Goal: Participate in discussion

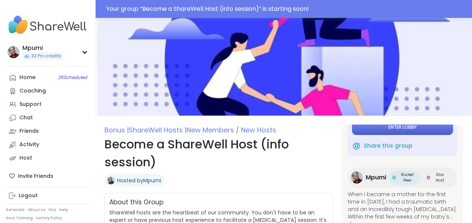
click at [392, 127] on span "Enter lobby" at bounding box center [402, 127] width 28 height 6
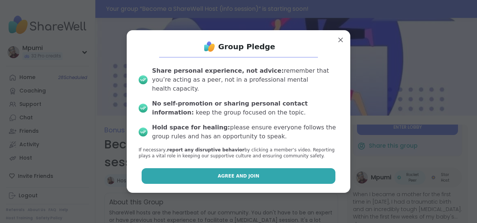
click at [247, 173] on span "Agree and Join" at bounding box center [239, 176] width 42 height 7
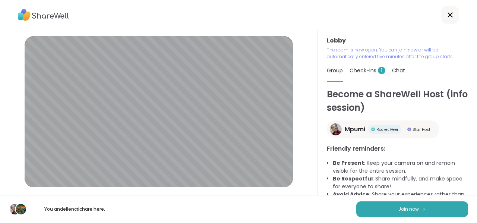
click at [359, 69] on span "Check-ins 1" at bounding box center [368, 70] width 36 height 7
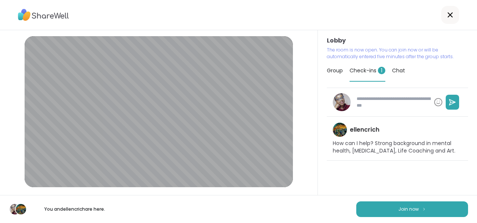
type textarea "*"
click at [330, 71] on span "Group" at bounding box center [335, 70] width 16 height 7
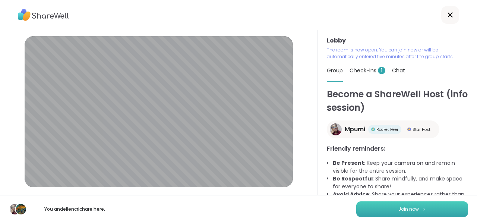
click at [390, 205] on button "Join now" at bounding box center [412, 209] width 112 height 16
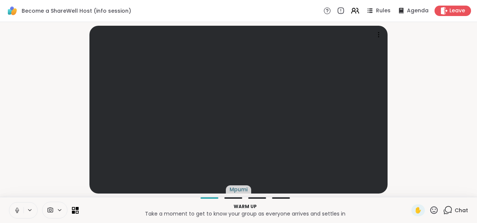
click at [31, 211] on icon at bounding box center [30, 210] width 6 height 6
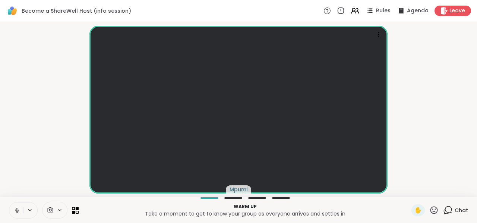
click at [58, 95] on video-player-container "Mpumi" at bounding box center [238, 109] width 468 height 169
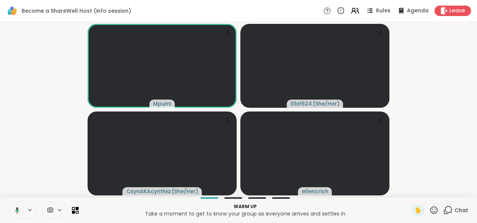
click at [30, 209] on icon at bounding box center [30, 210] width 6 height 6
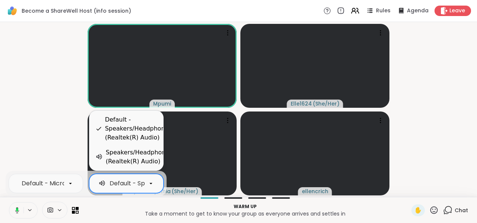
scroll to position [0, 106]
click at [150, 183] on icon at bounding box center [151, 183] width 7 height 7
click at [140, 152] on div "Speakers/Headphones (Realtek(R) Audio)" at bounding box center [139, 157] width 67 height 18
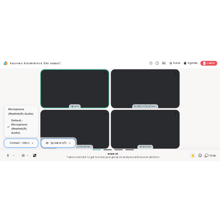
scroll to position [0, 65]
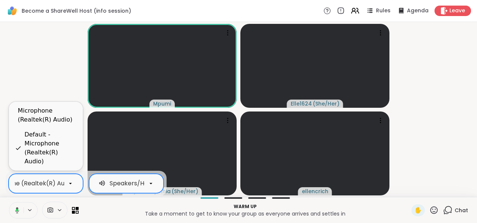
drag, startPoint x: 70, startPoint y: 184, endPoint x: 58, endPoint y: 122, distance: 63.0
click at [58, 122] on div "Microphone (Realtek(R) Audio)" at bounding box center [47, 115] width 59 height 18
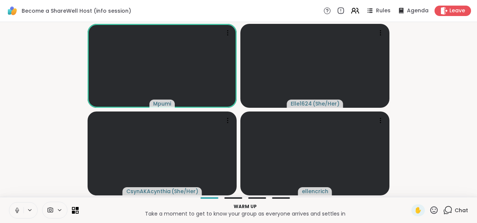
click at [41, 65] on video-player-container "Mpumi Elle1624 ( She/Her ) CsynAKAcynthia ( She/Her ) ellencrich" at bounding box center [238, 109] width 468 height 169
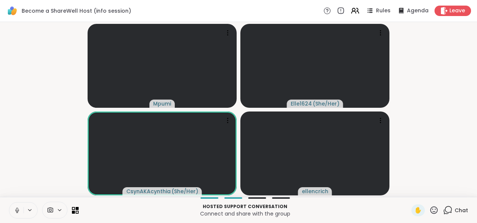
click at [431, 209] on icon at bounding box center [434, 209] width 7 height 7
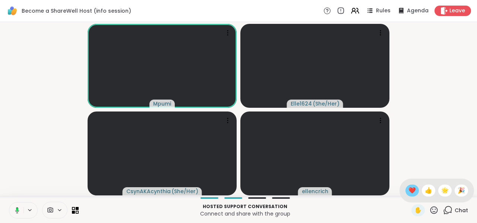
click at [409, 188] on span "❤️" at bounding box center [412, 190] width 7 height 9
click at [430, 214] on icon at bounding box center [434, 209] width 9 height 9
click at [409, 189] on span "❤️" at bounding box center [412, 190] width 7 height 9
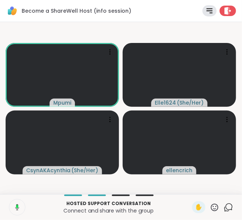
click at [224, 206] on icon at bounding box center [228, 206] width 9 height 9
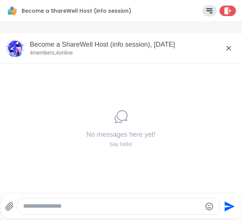
click at [81, 210] on textarea "Type your message" at bounding box center [112, 206] width 178 height 8
paste textarea "**********"
type textarea "**********"
click at [229, 204] on icon "Send" at bounding box center [231, 206] width 10 height 10
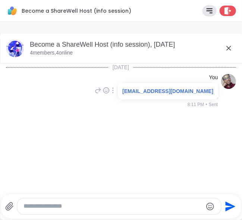
click at [229, 48] on icon at bounding box center [228, 48] width 4 height 4
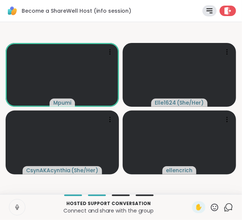
click at [224, 207] on icon at bounding box center [228, 206] width 9 height 9
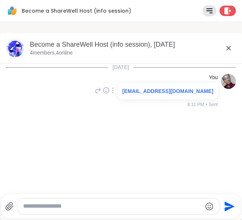
click at [108, 205] on textarea "Type your message" at bounding box center [112, 206] width 178 height 8
paste textarea "**********"
type textarea "**********"
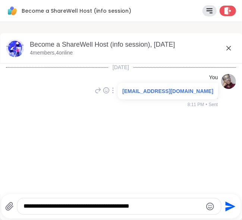
click at [228, 205] on icon "Send" at bounding box center [231, 206] width 10 height 10
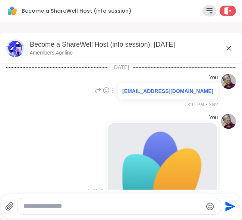
click at [230, 48] on icon at bounding box center [228, 48] width 9 height 9
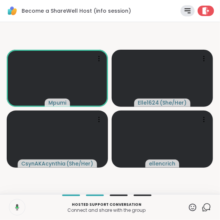
click at [202, 208] on icon at bounding box center [206, 206] width 9 height 9
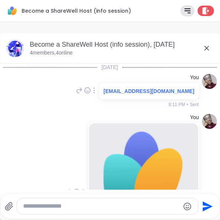
scroll to position [83, 0]
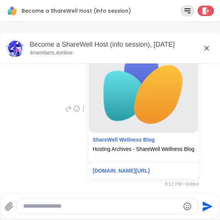
click at [101, 209] on textarea "Type your message" at bounding box center [101, 206] width 157 height 8
paste textarea "**********"
type textarea "**********"
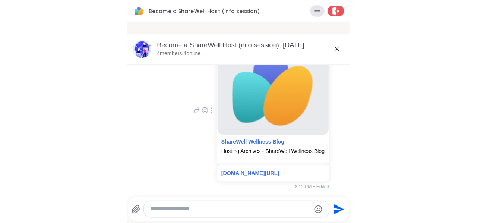
scroll to position [197, 0]
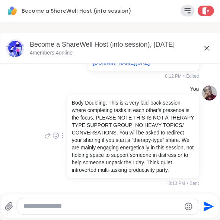
click at [208, 48] on icon at bounding box center [206, 48] width 9 height 9
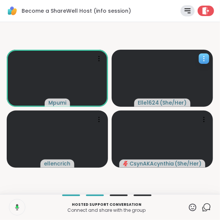
click at [205, 56] on icon at bounding box center [204, 58] width 7 height 7
click at [169, 31] on video-player-container "Mpumi Elle1624 ( She/Her ) ellencrich CsynAKAcynthia ( She/Her )" at bounding box center [109, 108] width 211 height 166
click at [205, 56] on icon at bounding box center [204, 58] width 7 height 7
click at [147, 33] on video-player-container "Mpumi Elle1624 ( She/Her ) ellencrich CsynAKAcynthia ( She/Her )" at bounding box center [109, 108] width 211 height 166
click at [205, 57] on icon at bounding box center [204, 58] width 7 height 7
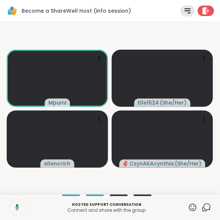
click at [134, 28] on video-player-container "Mpumi Elle1624 ( She/Her ) ellencrich CsynAKAcynthia ( She/Her )" at bounding box center [109, 108] width 211 height 166
click at [206, 56] on icon at bounding box center [204, 58] width 7 height 7
click at [174, 27] on video-player-container "Mpumi Elle1624 ( She/Her ) ellencrich CsynAKAcynthia ( She/Her )" at bounding box center [109, 108] width 211 height 166
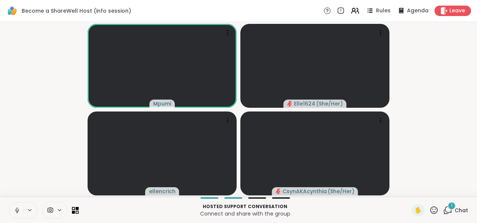
click at [455, 209] on span "Chat" at bounding box center [461, 210] width 13 height 7
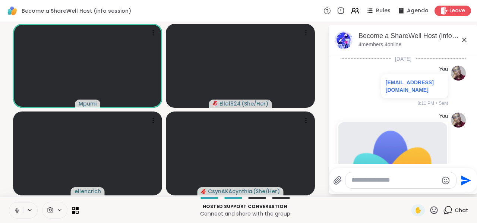
scroll to position [428, 0]
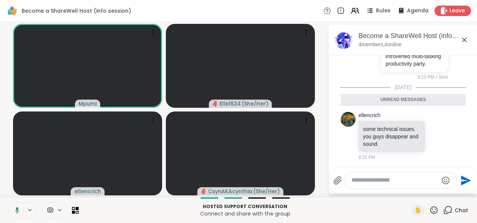
click at [465, 40] on icon at bounding box center [464, 40] width 4 height 4
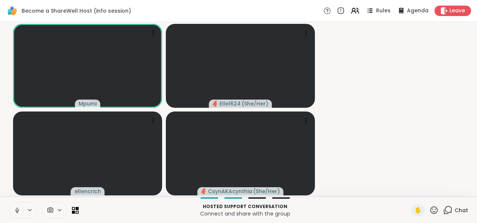
click at [464, 37] on video-player-container "Mpumi Elle1624 ( She/Her ) ellencrich CsynAKAcynthia ( She/Her )" at bounding box center [238, 109] width 468 height 169
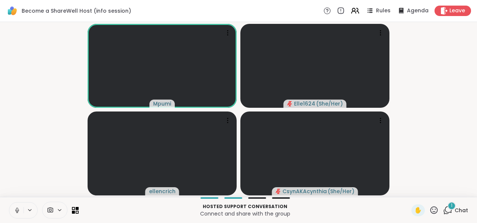
click at [456, 212] on span "Chat" at bounding box center [461, 210] width 13 height 7
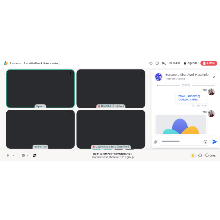
scroll to position [468, 0]
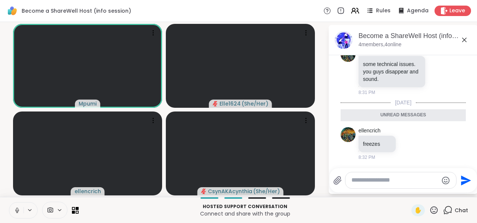
click at [465, 40] on icon at bounding box center [464, 40] width 4 height 4
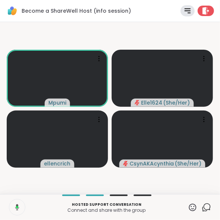
click at [204, 209] on icon at bounding box center [207, 206] width 7 height 7
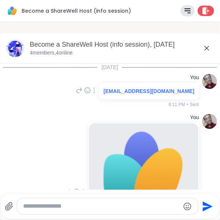
scroll to position [283, 0]
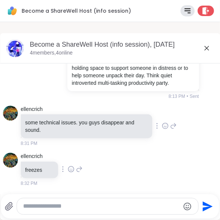
click at [67, 213] on div at bounding box center [107, 206] width 181 height 16
click at [62, 208] on textarea "Type your message" at bounding box center [101, 206] width 157 height 8
paste textarea "**********"
type textarea "**********"
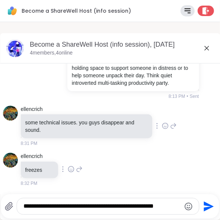
click at [208, 205] on icon "Send" at bounding box center [209, 206] width 10 height 10
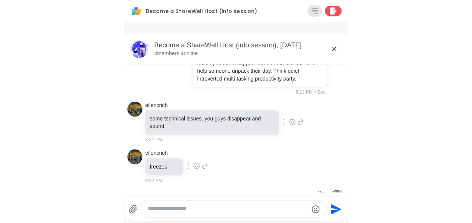
scroll to position [330, 0]
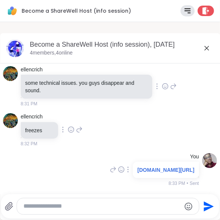
click at [205, 48] on icon at bounding box center [206, 48] width 9 height 9
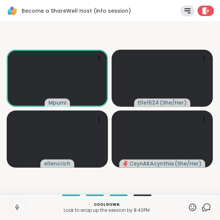
click at [189, 209] on icon at bounding box center [192, 206] width 7 height 7
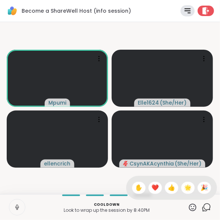
click at [201, 187] on span "🎉" at bounding box center [204, 187] width 7 height 9
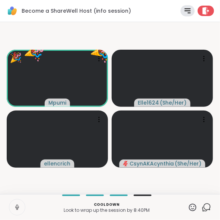
click at [189, 206] on icon at bounding box center [192, 206] width 7 height 7
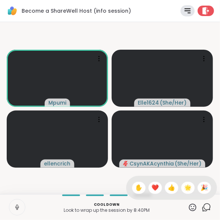
click at [168, 188] on span "👍" at bounding box center [171, 187] width 7 height 9
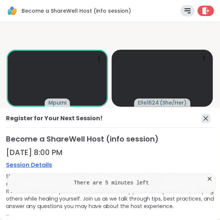
click at [202, 118] on icon at bounding box center [206, 118] width 9 height 9
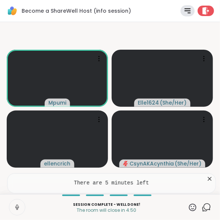
click at [210, 179] on icon at bounding box center [209, 178] width 7 height 7
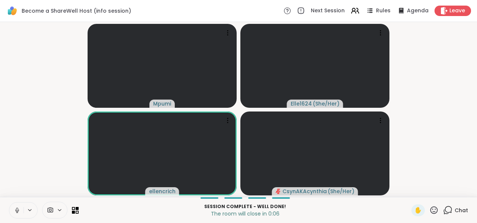
click at [431, 208] on icon at bounding box center [434, 209] width 7 height 7
click at [410, 191] on div "❤️" at bounding box center [412, 191] width 13 height 12
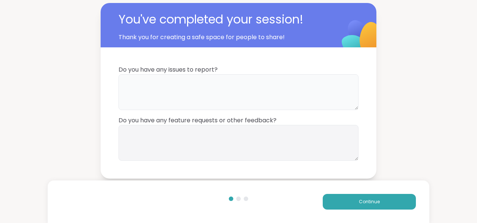
click at [172, 88] on textarea at bounding box center [239, 92] width 240 height 36
type textarea "**"
click at [172, 142] on textarea at bounding box center [239, 143] width 240 height 36
type textarea "**"
click at [351, 204] on button "Continue" at bounding box center [369, 202] width 93 height 16
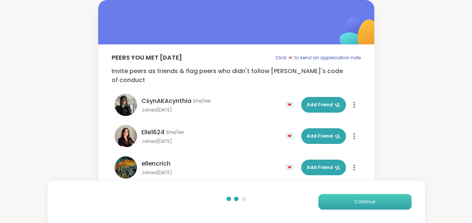
click at [371, 201] on span "Continue" at bounding box center [364, 201] width 21 height 7
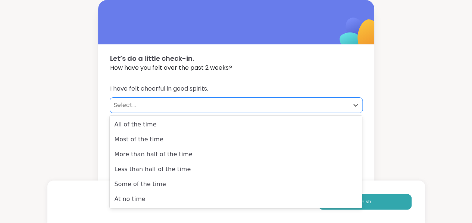
click at [126, 103] on div "Select..." at bounding box center [229, 105] width 231 height 9
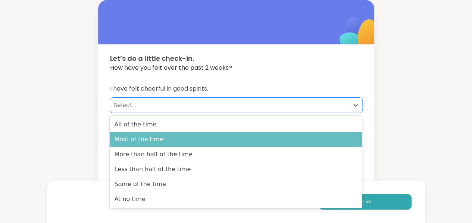
click at [137, 141] on div "Most of the time" at bounding box center [236, 139] width 252 height 15
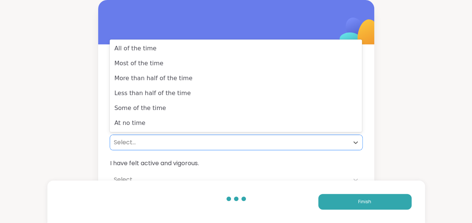
click at [132, 148] on div "Select..." at bounding box center [229, 142] width 239 height 15
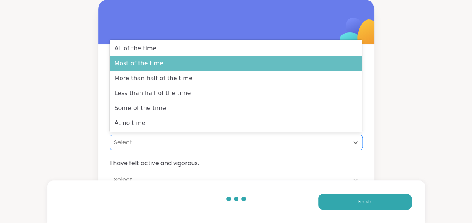
click at [138, 66] on div "Most of the time" at bounding box center [236, 63] width 252 height 15
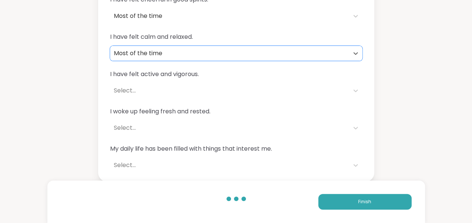
scroll to position [89, 0]
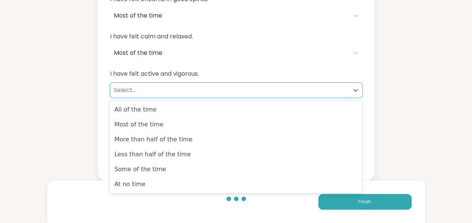
click at [125, 89] on div "Select..." at bounding box center [229, 90] width 231 height 9
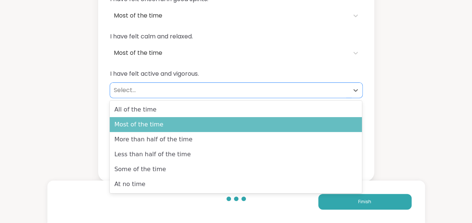
click at [133, 124] on div "Most of the time" at bounding box center [236, 124] width 252 height 15
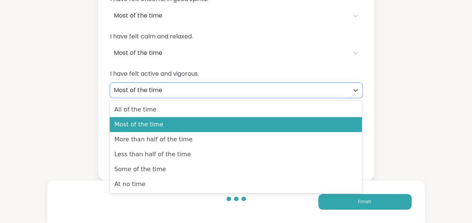
click at [139, 90] on div "Most of the time" at bounding box center [229, 90] width 231 height 9
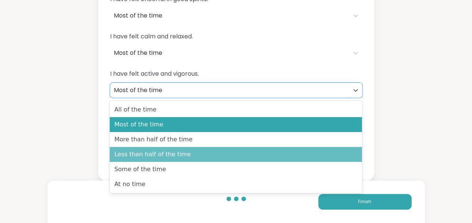
click at [138, 156] on div "Less than half of the time" at bounding box center [236, 154] width 252 height 15
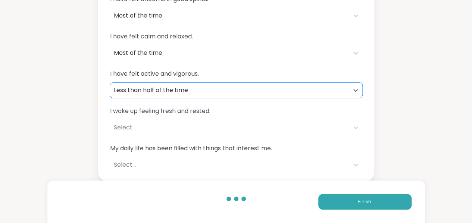
click at [138, 55] on div "Most of the time" at bounding box center [229, 52] width 231 height 9
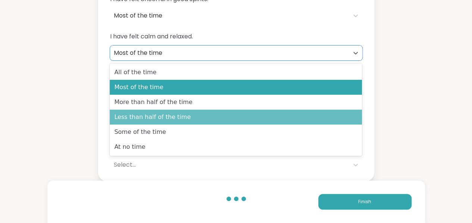
click at [141, 114] on div "Less than half of the time" at bounding box center [236, 117] width 252 height 15
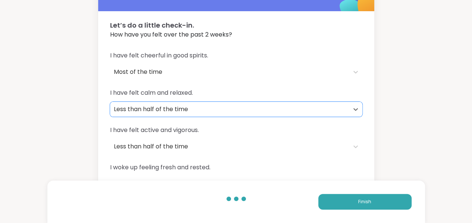
scroll to position [46, 0]
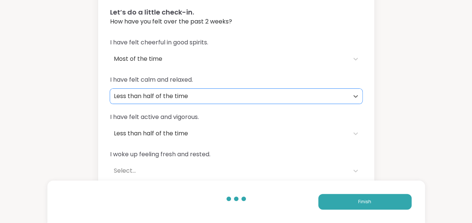
click at [127, 60] on div "Most of the time" at bounding box center [229, 58] width 231 height 9
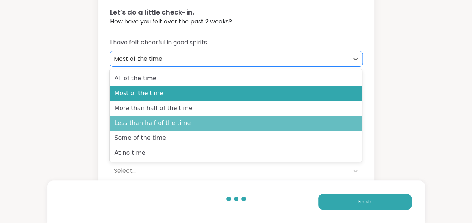
click at [138, 123] on div "Less than half of the time" at bounding box center [236, 123] width 252 height 15
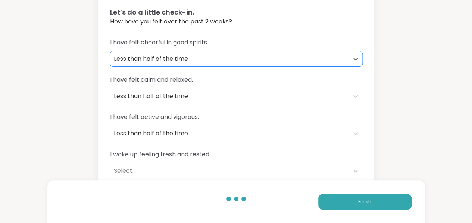
scroll to position [89, 0]
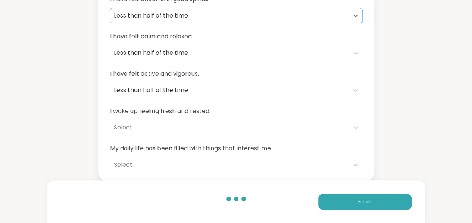
click at [125, 131] on div "Select..." at bounding box center [229, 127] width 231 height 9
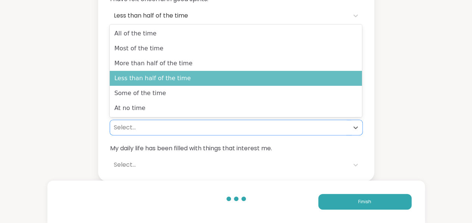
click at [159, 79] on div "Less than half of the time" at bounding box center [236, 78] width 252 height 15
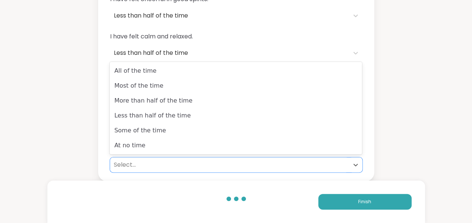
click at [130, 163] on div "Select..." at bounding box center [229, 164] width 231 height 9
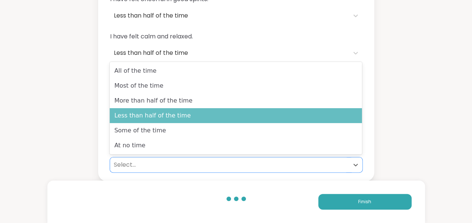
click at [147, 116] on div "Less than half of the time" at bounding box center [236, 115] width 252 height 15
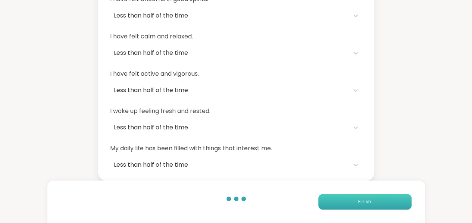
click at [359, 199] on span "Finish" at bounding box center [364, 201] width 13 height 7
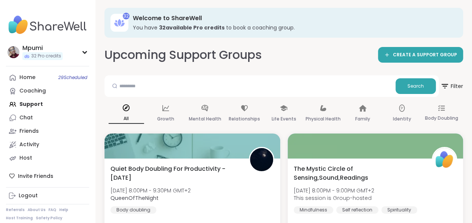
scroll to position [1, 0]
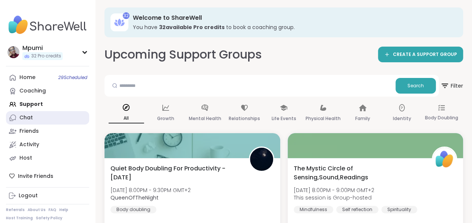
click at [24, 118] on div "Chat" at bounding box center [25, 117] width 13 height 7
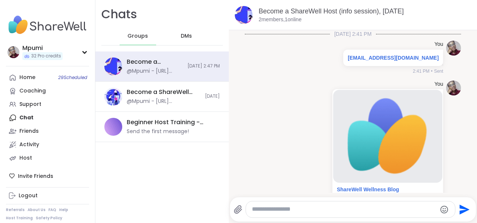
scroll to position [223, 0]
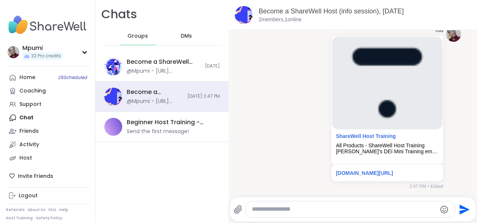
click at [284, 207] on textarea "Type your message" at bounding box center [344, 209] width 185 height 8
type textarea "*"
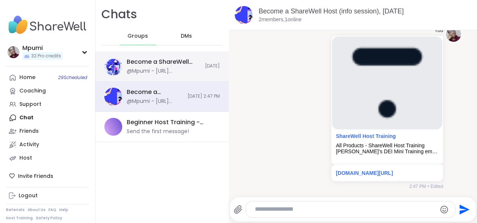
click at [164, 68] on div "@Mpumi - [URL][DOMAIN_NAME]" at bounding box center [164, 70] width 74 height 7
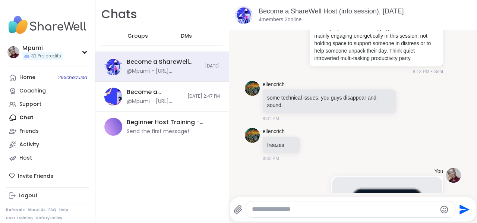
scroll to position [423, 0]
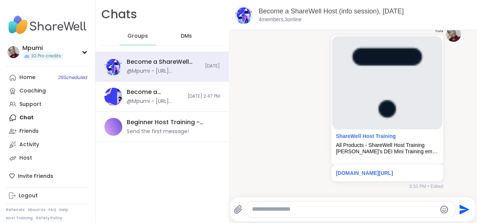
click at [273, 210] on textarea "Type your message" at bounding box center [344, 209] width 185 height 8
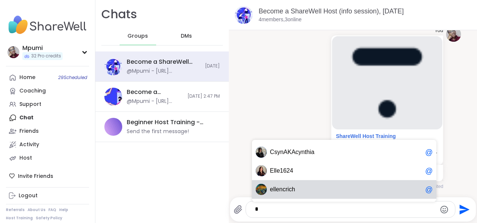
click at [297, 189] on span "e l l e n c r i c h" at bounding box center [346, 189] width 153 height 7
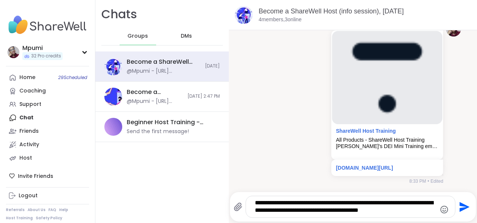
type textarea "**********"
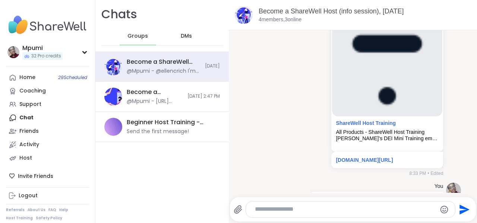
scroll to position [478, 0]
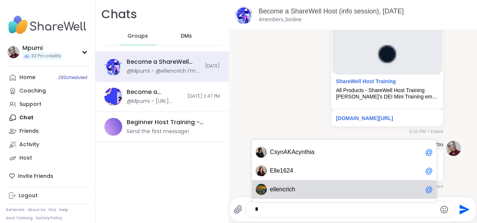
click at [297, 189] on span "e l l e n c r i c h" at bounding box center [346, 189] width 153 height 7
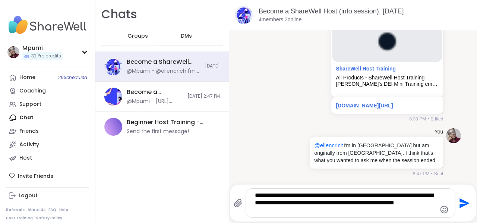
type textarea "**********"
click at [462, 202] on icon "Send" at bounding box center [464, 203] width 12 height 12
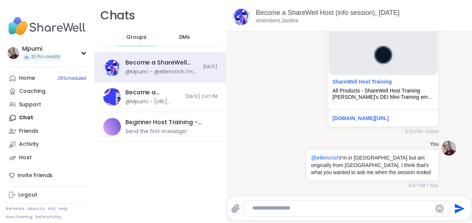
scroll to position [540, 0]
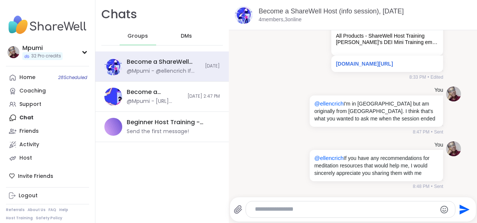
click at [168, 181] on div "Chats Groups DMs Become a ShareWell Host (info session), [DATE] @Mpumi - @ellen…" at bounding box center [161, 111] width 133 height 223
click at [29, 77] on div "Home 28 Scheduled" at bounding box center [27, 77] width 16 height 7
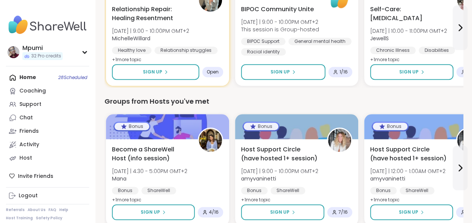
scroll to position [320, 0]
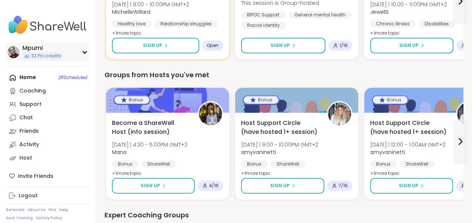
click at [38, 45] on div "Mpumi" at bounding box center [42, 48] width 40 height 8
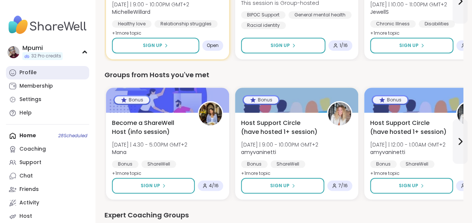
click at [37, 73] on link "Profile" at bounding box center [47, 72] width 83 height 13
click at [31, 73] on div "Profile" at bounding box center [27, 72] width 17 height 7
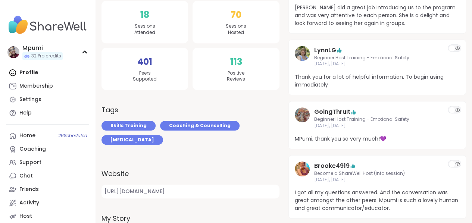
scroll to position [239, 0]
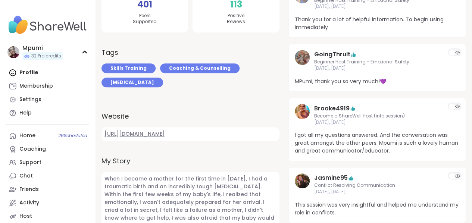
click at [162, 135] on link "[URL][DOMAIN_NAME]" at bounding box center [190, 134] width 178 height 14
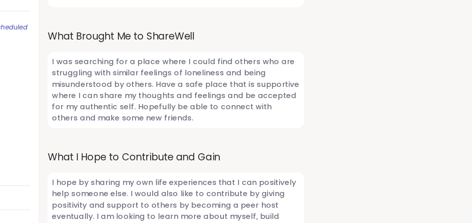
scroll to position [522, 0]
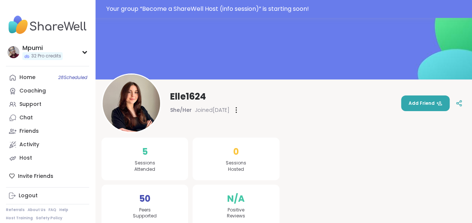
scroll to position [40, 0]
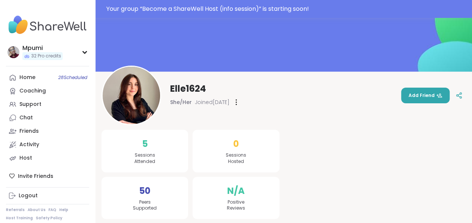
drag, startPoint x: 0, startPoint y: 0, endPoint x: 381, endPoint y: 81, distance: 389.2
click at [381, 81] on div "Elle1624 She/Her Joined Sep 2025 Add Friend" at bounding box center [283, 96] width 364 height 60
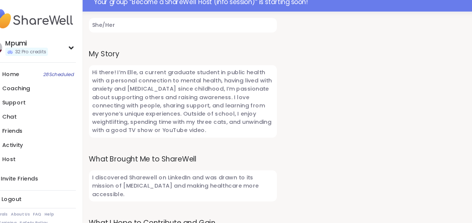
scroll to position [315, 0]
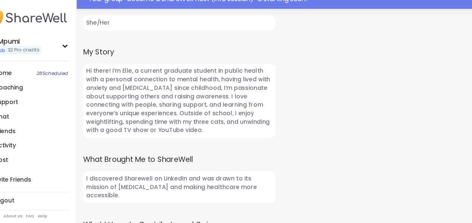
drag, startPoint x: 330, startPoint y: 130, endPoint x: 322, endPoint y: 120, distance: 12.2
click at [322, 120] on div at bounding box center [377, 52] width 178 height 428
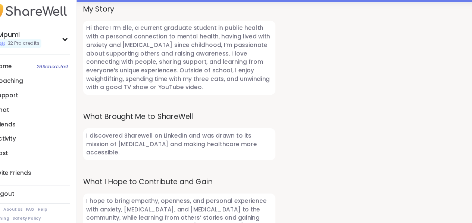
scroll to position [358, 0]
